Goal: Check status: Check status

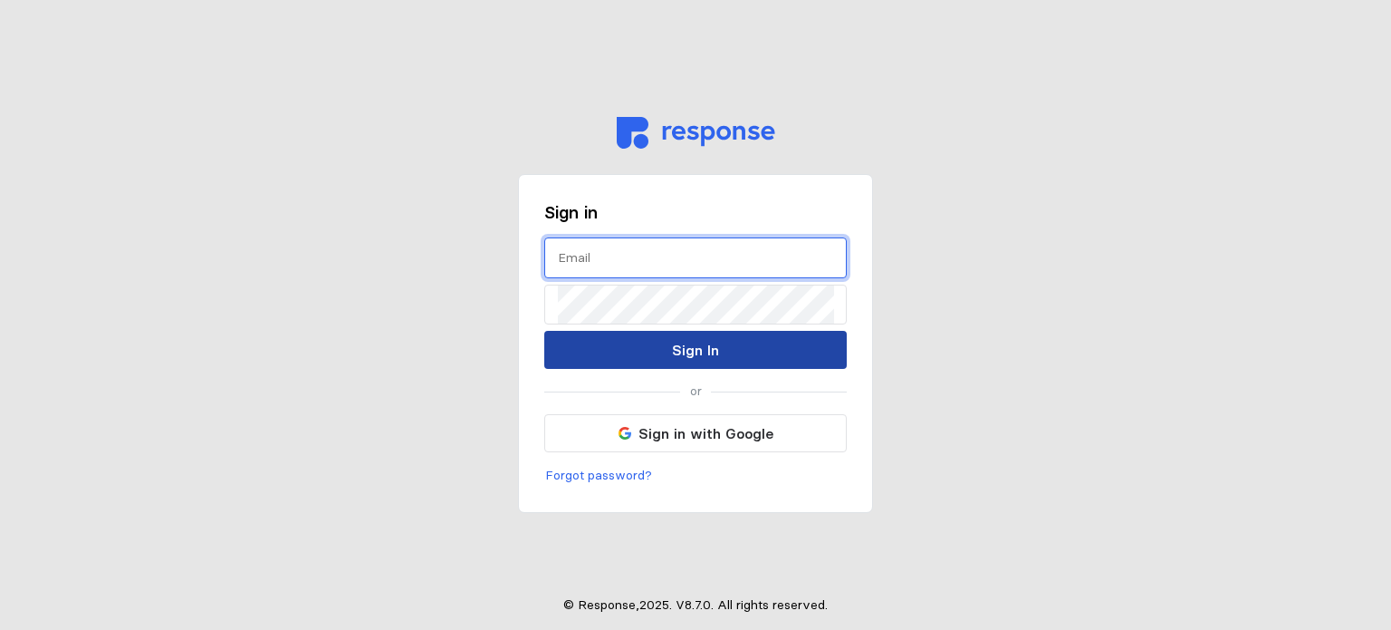
type input "[EMAIL_ADDRESS][DOMAIN_NAME]"
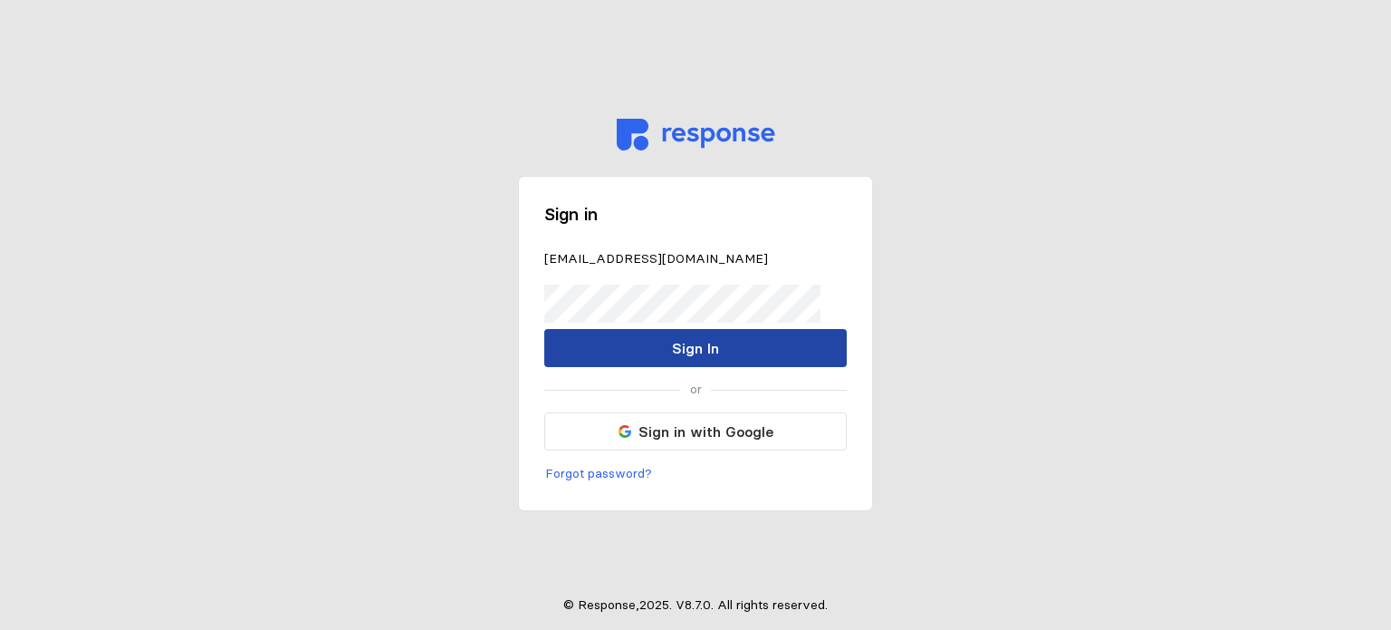
click at [679, 359] on p "Sign In" at bounding box center [695, 348] width 47 height 23
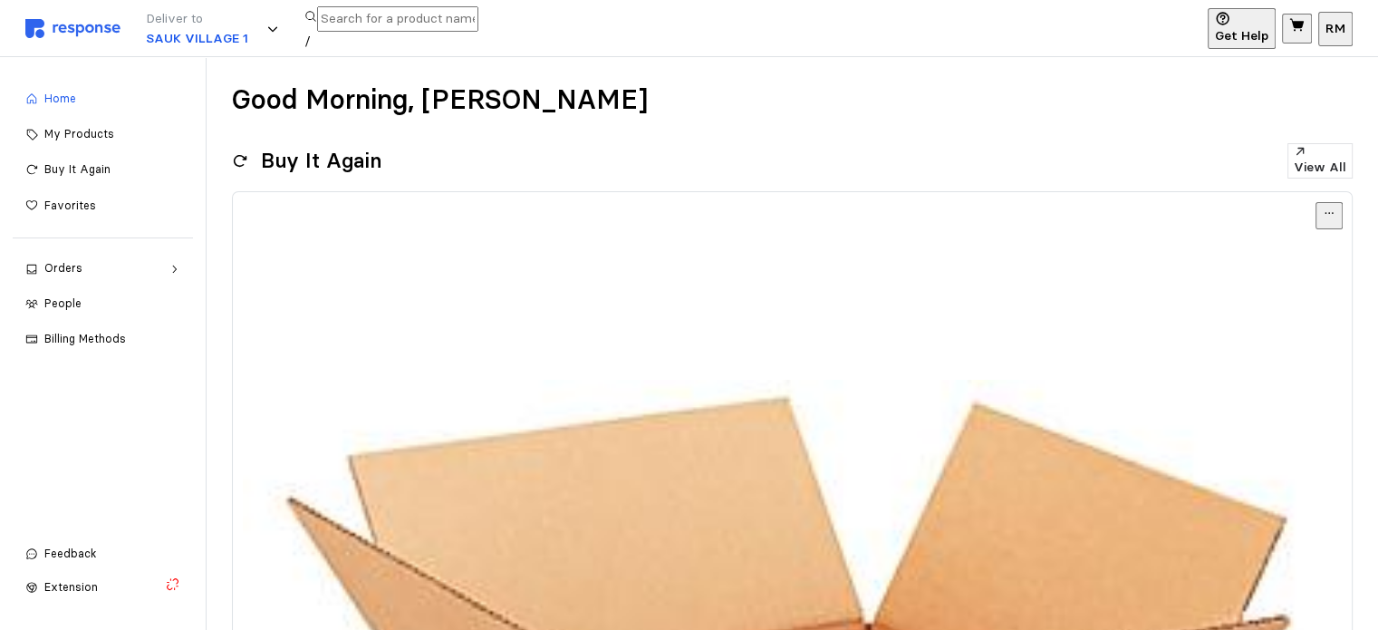
click at [69, 23] on img at bounding box center [72, 28] width 95 height 19
click at [46, 38] on div "Deliver to SAUK VILLAGE 1 /" at bounding box center [610, 28] width 1170 height 57
click at [68, 26] on img at bounding box center [72, 28] width 95 height 19
click at [123, 273] on div "Orders" at bounding box center [102, 268] width 117 height 17
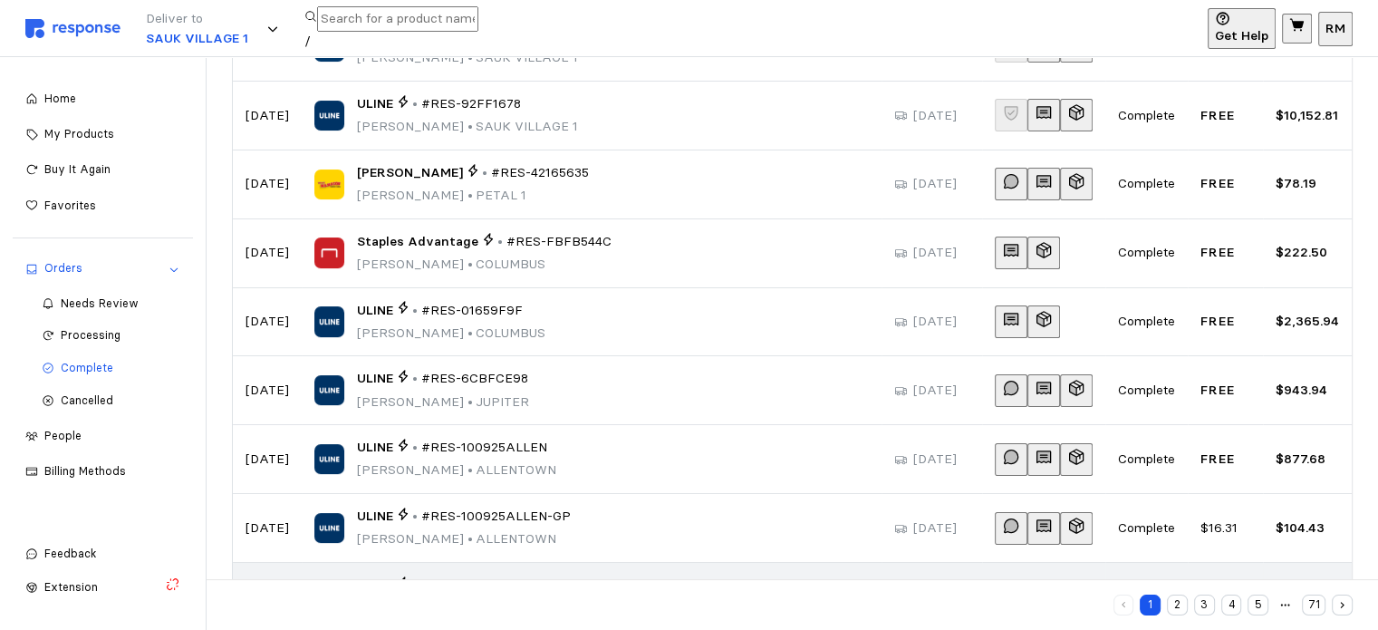
scroll to position [380, 0]
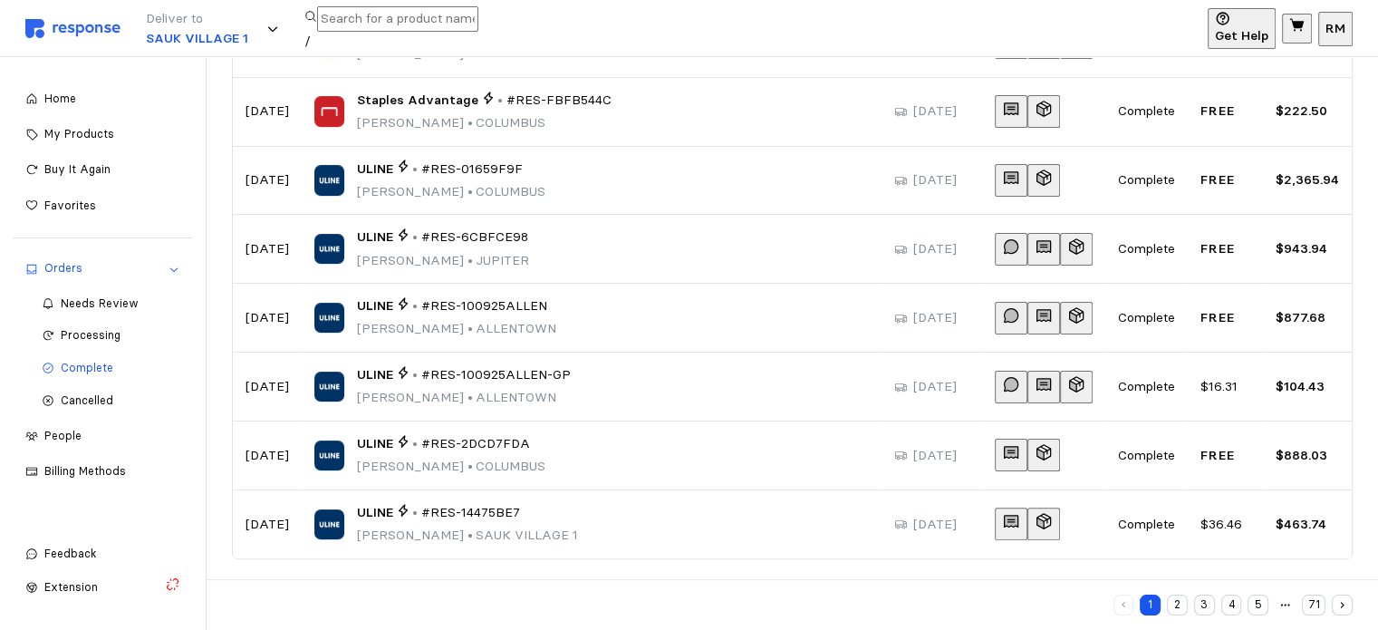
click at [1178, 611] on button "2" at bounding box center [1177, 604] width 21 height 21
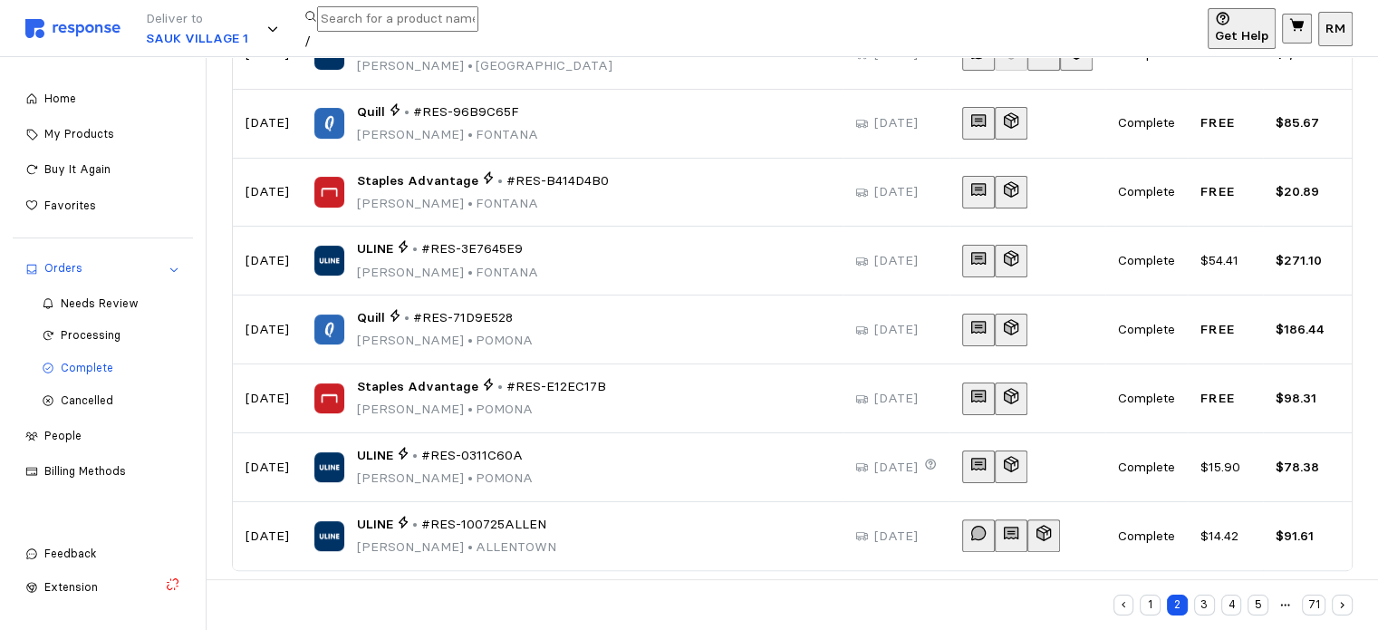
scroll to position [380, 0]
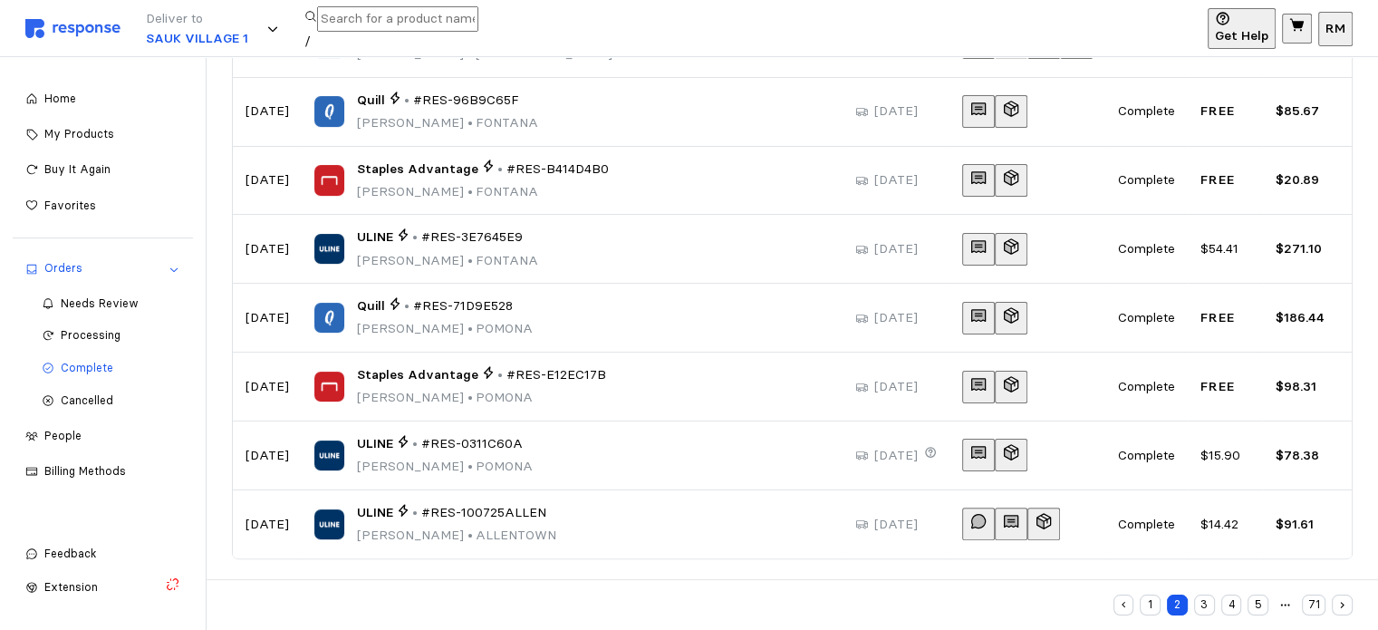
click at [1208, 609] on button "3" at bounding box center [1204, 604] width 21 height 21
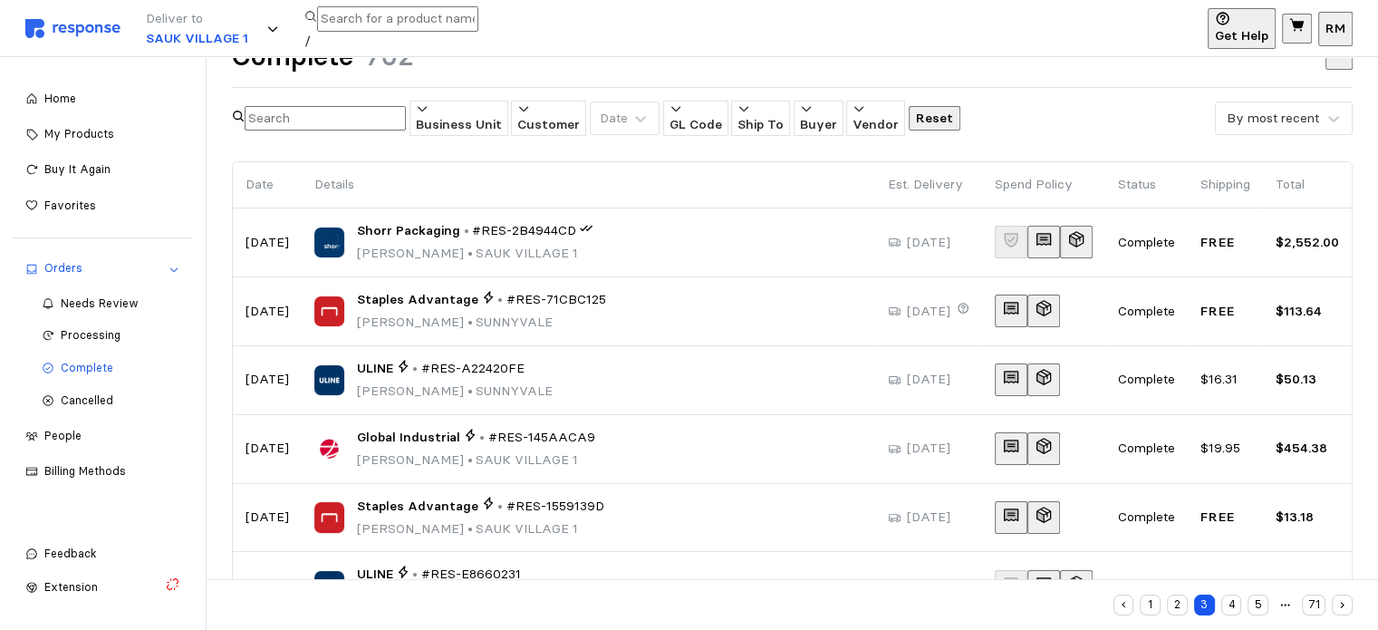
scroll to position [47, 0]
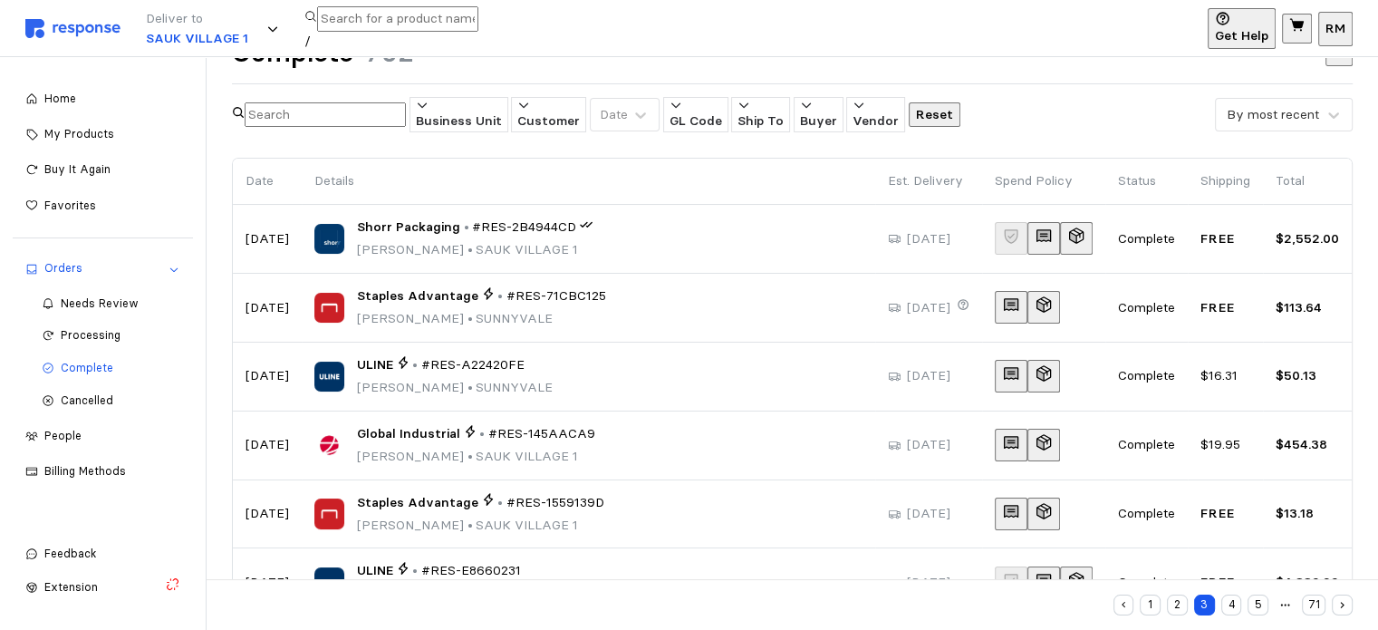
click at [525, 434] on span "#RES-145AACA9" at bounding box center [541, 434] width 107 height 20
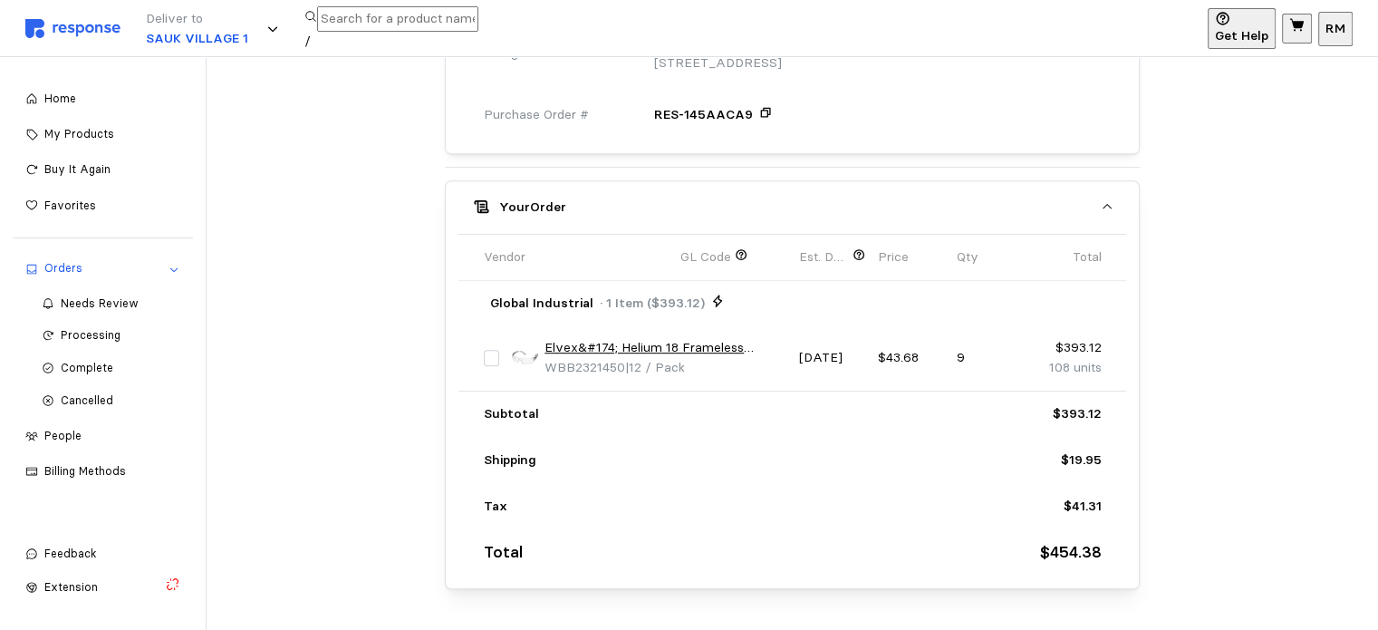
scroll to position [767, 0]
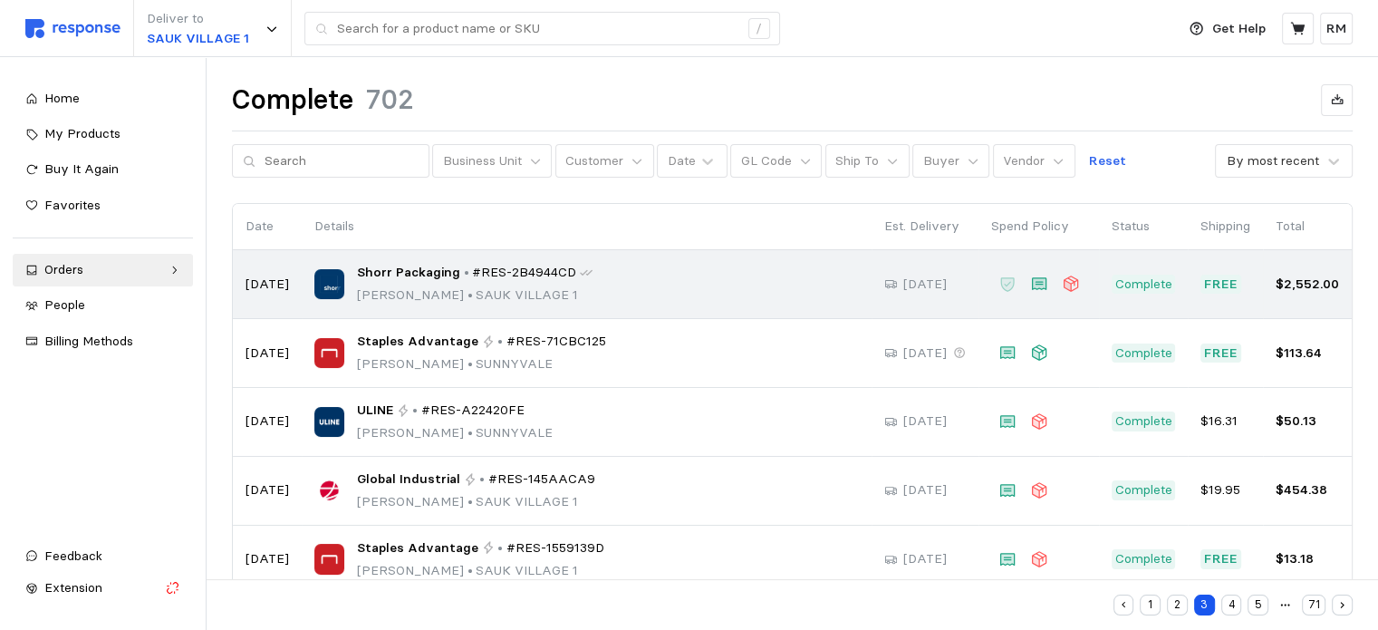
click at [405, 271] on span "Shorr Packaging" at bounding box center [408, 273] width 103 height 20
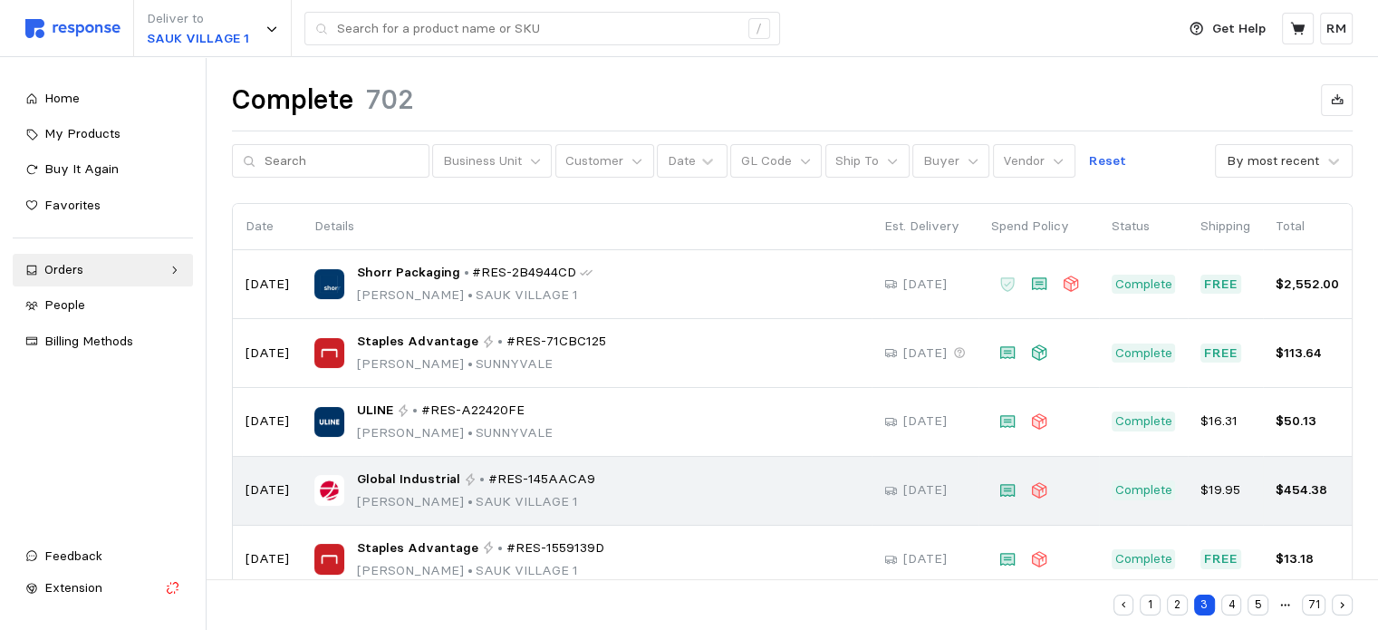
scroll to position [380, 0]
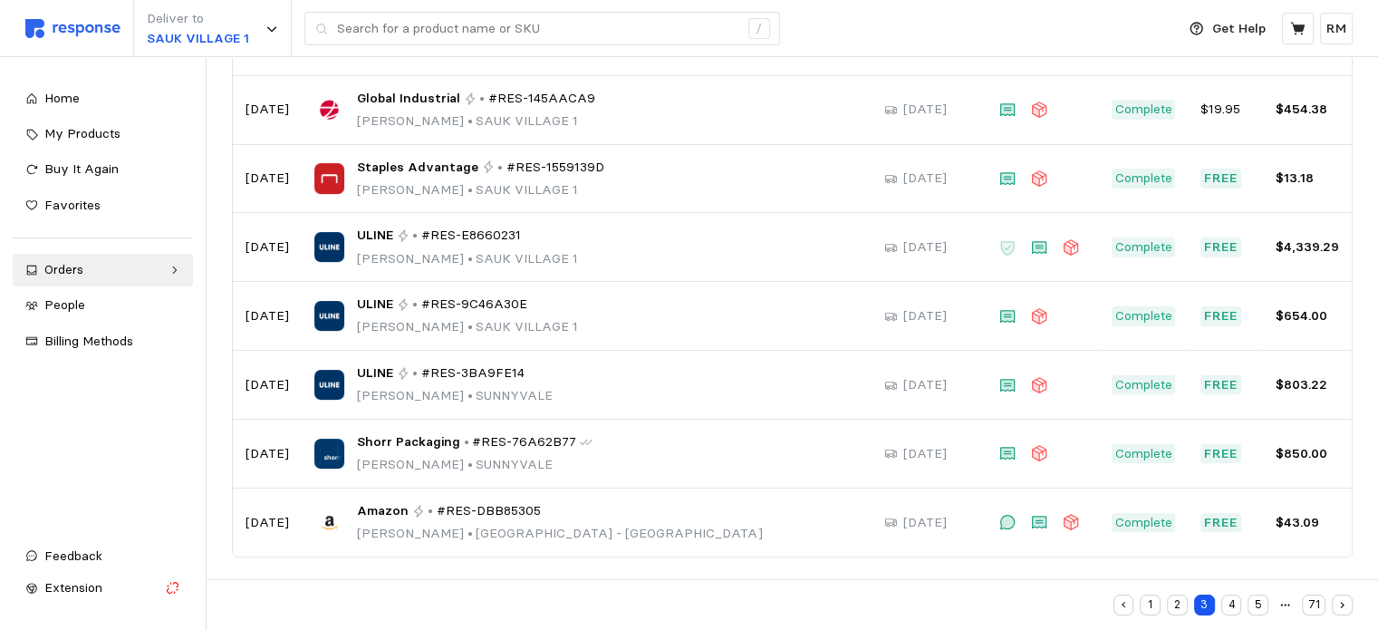
click at [1156, 605] on button "1" at bounding box center [1150, 604] width 21 height 21
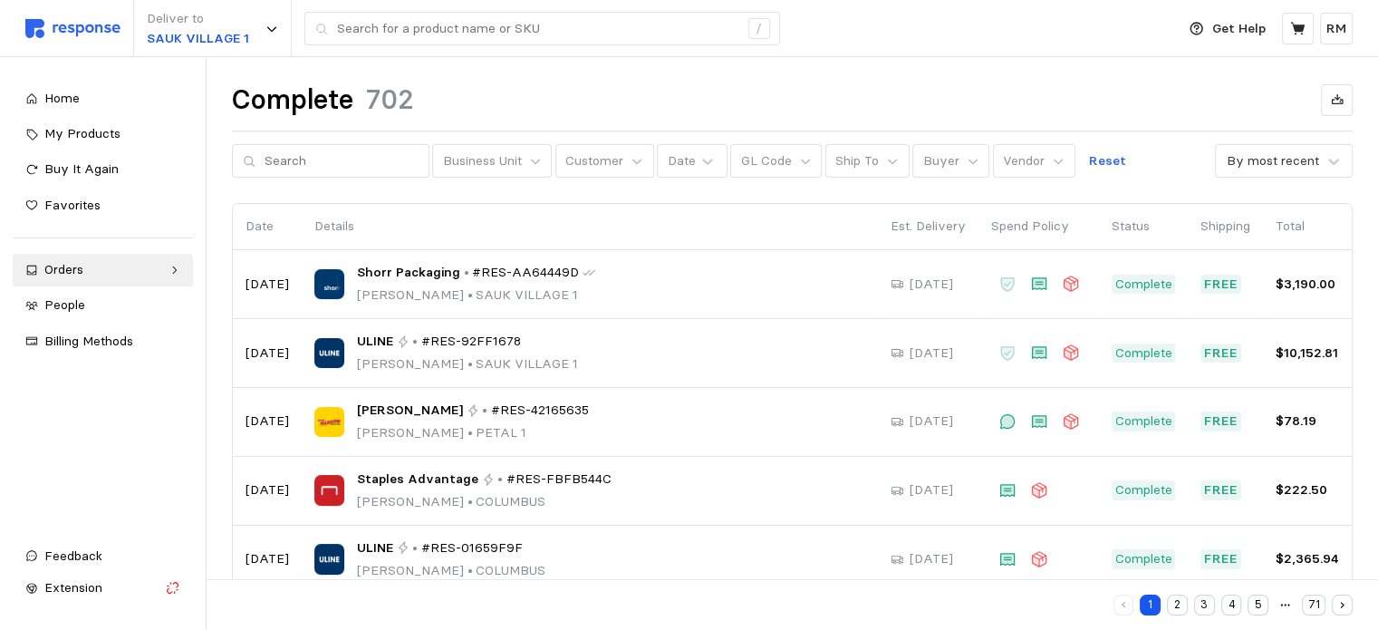
click at [1176, 602] on button "2" at bounding box center [1177, 604] width 21 height 21
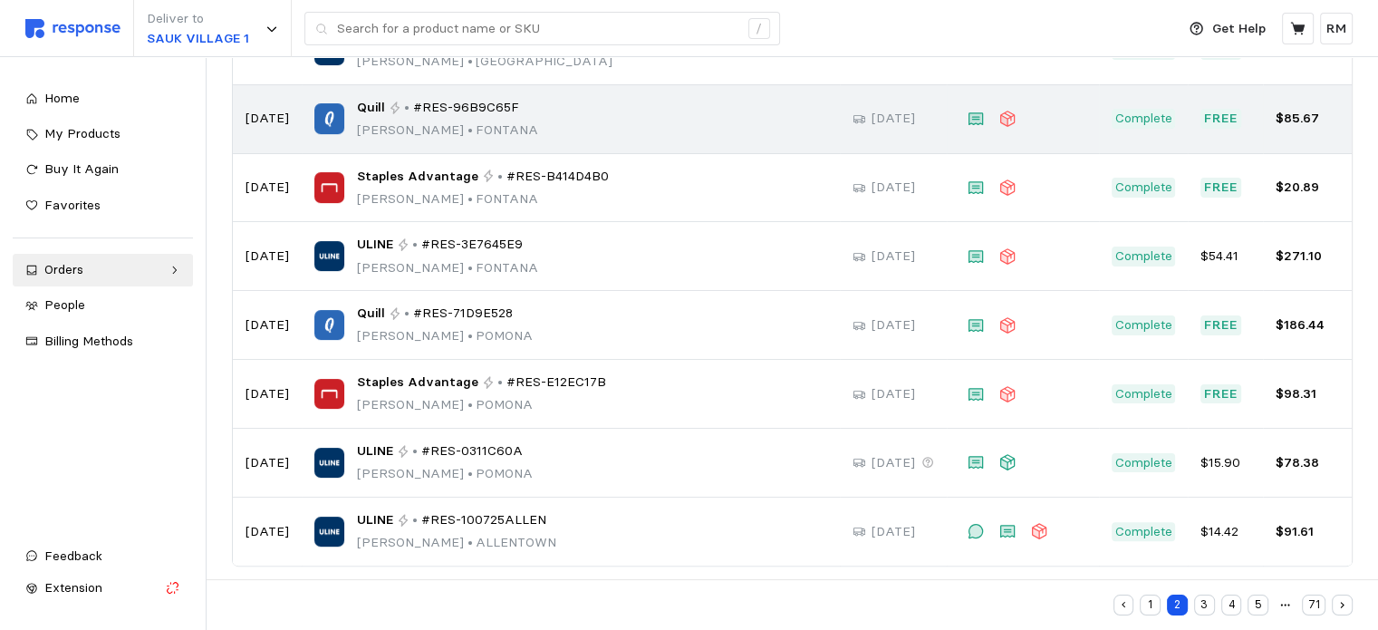
scroll to position [380, 0]
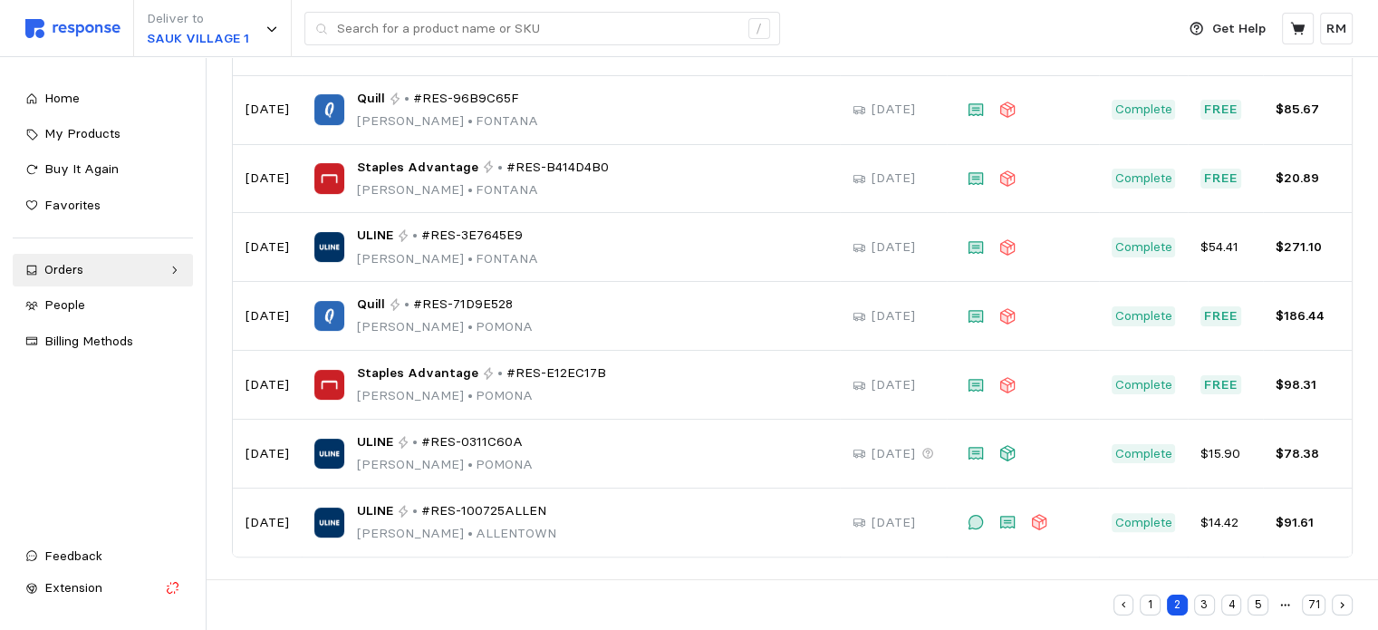
click at [1203, 601] on button "3" at bounding box center [1204, 604] width 21 height 21
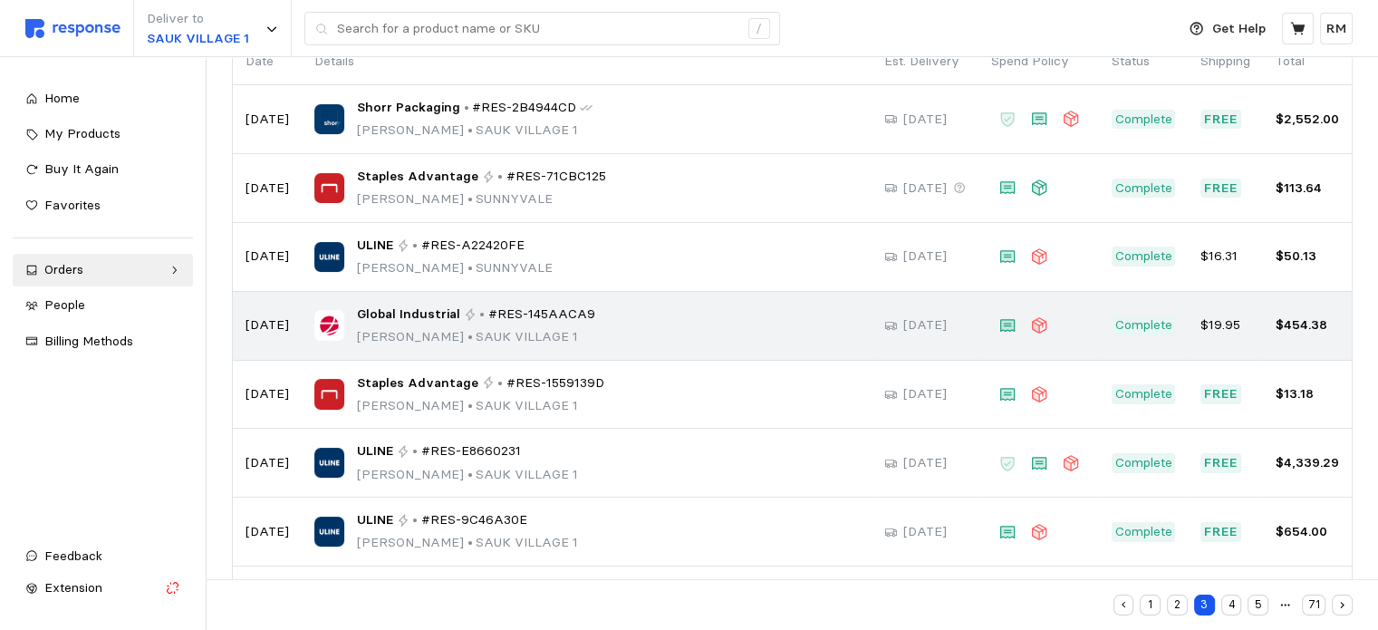
scroll to position [163, 0]
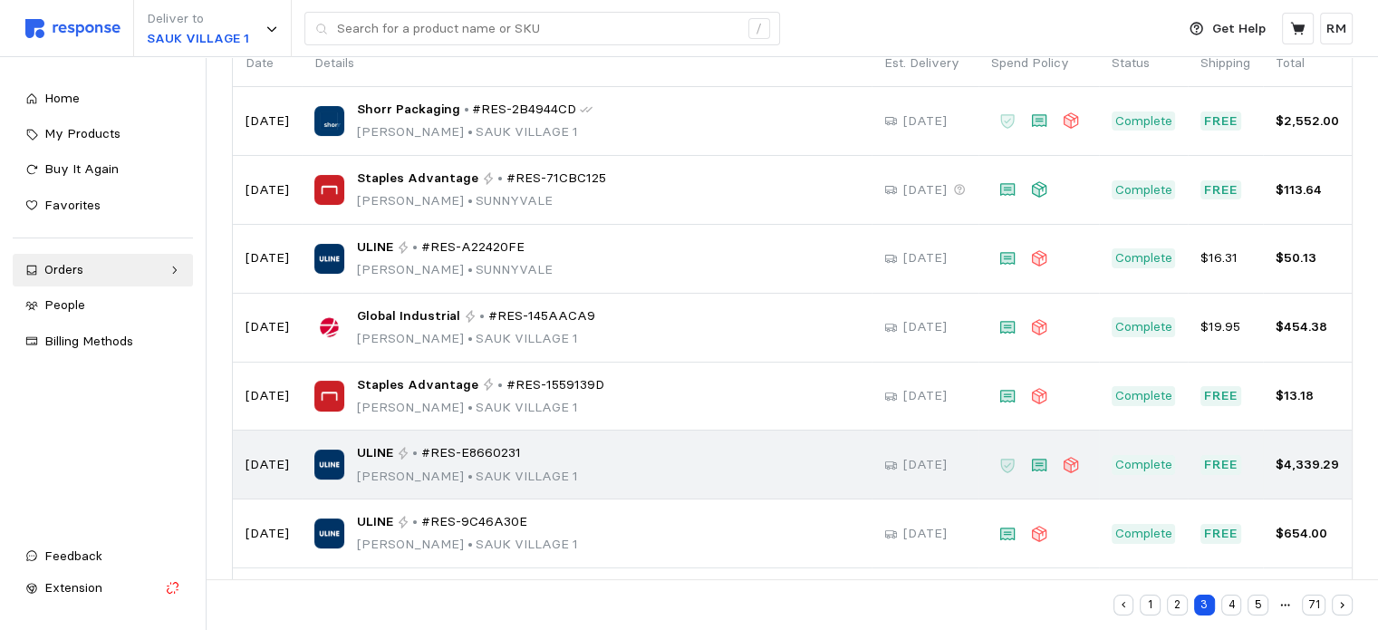
click at [546, 455] on div "ULINE • #RES-E8660231 Rocio Mendoza • SAUK VILLAGE 1" at bounding box center [586, 464] width 544 height 43
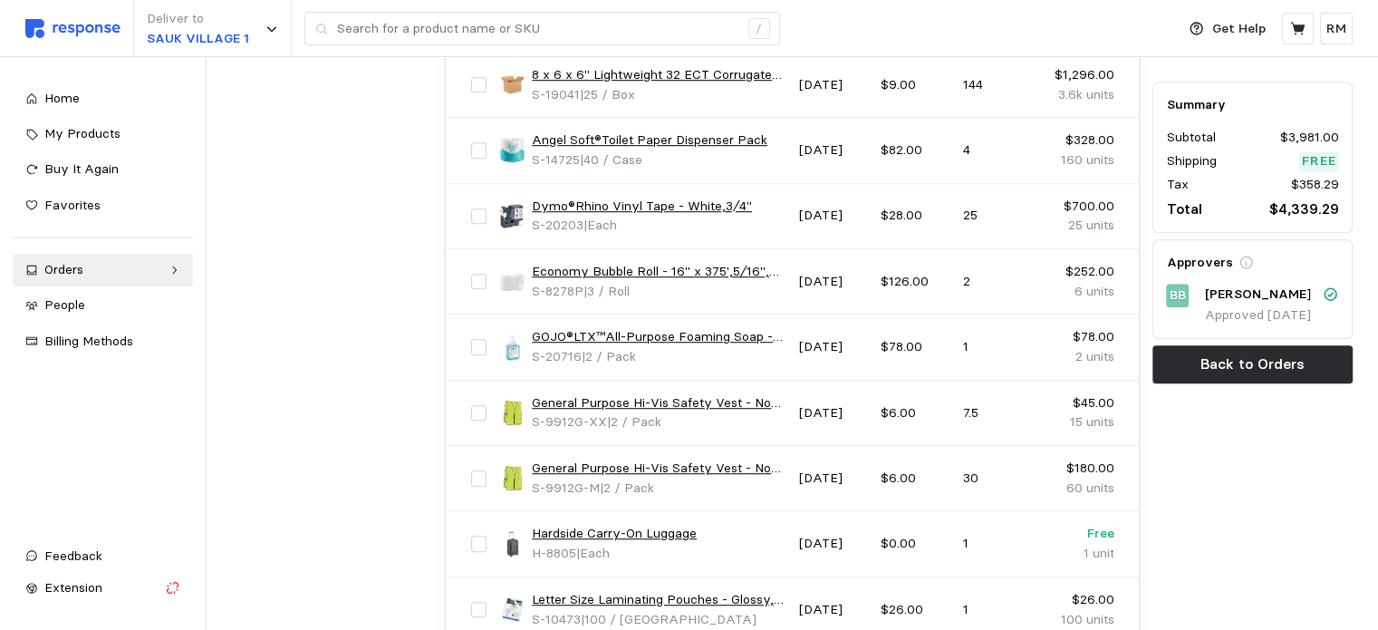
scroll to position [1096, 0]
